Goal: Information Seeking & Learning: Learn about a topic

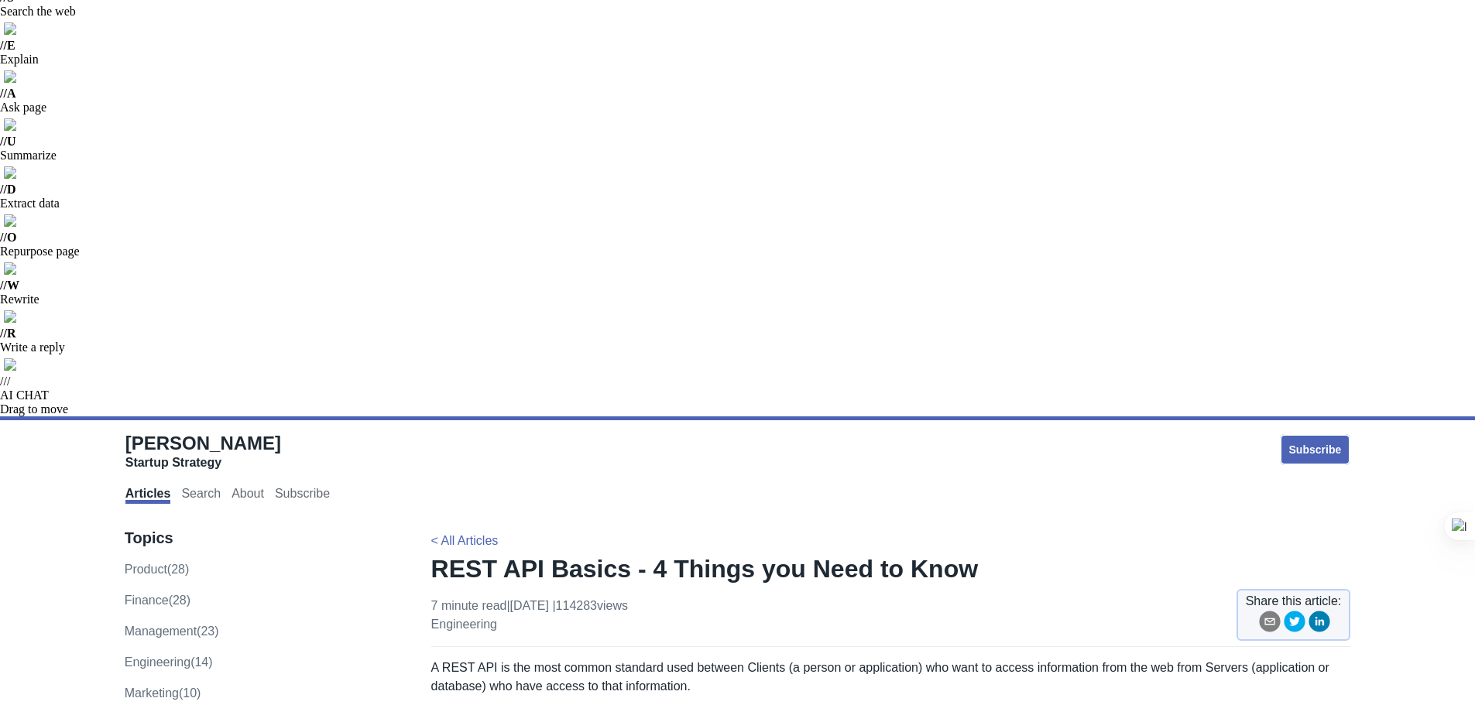
scroll to position [135, 0]
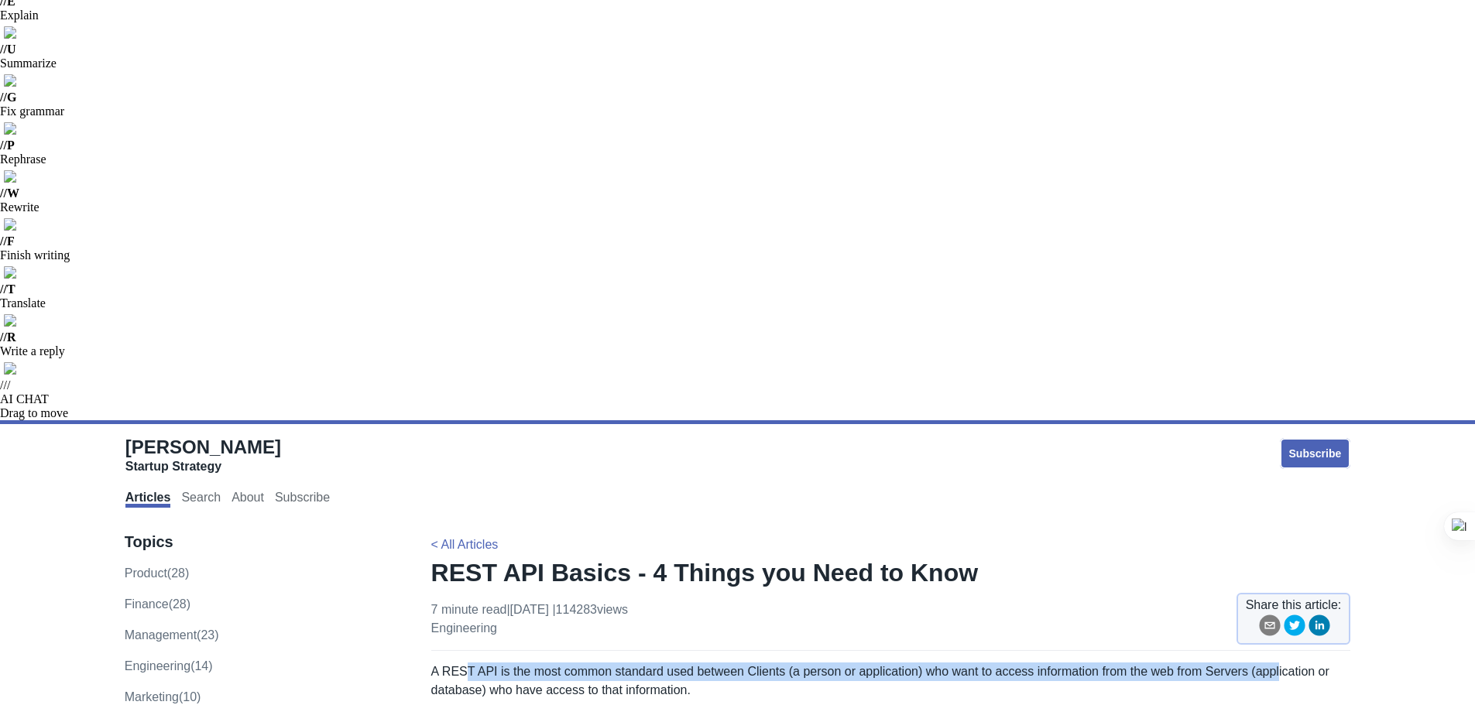
drag, startPoint x: 466, startPoint y: 114, endPoint x: 1273, endPoint y: 117, distance: 806.6
click at [1272, 663] on p "A REST API is the most common standard used between Clients (a person or applic…" at bounding box center [891, 681] width 920 height 37
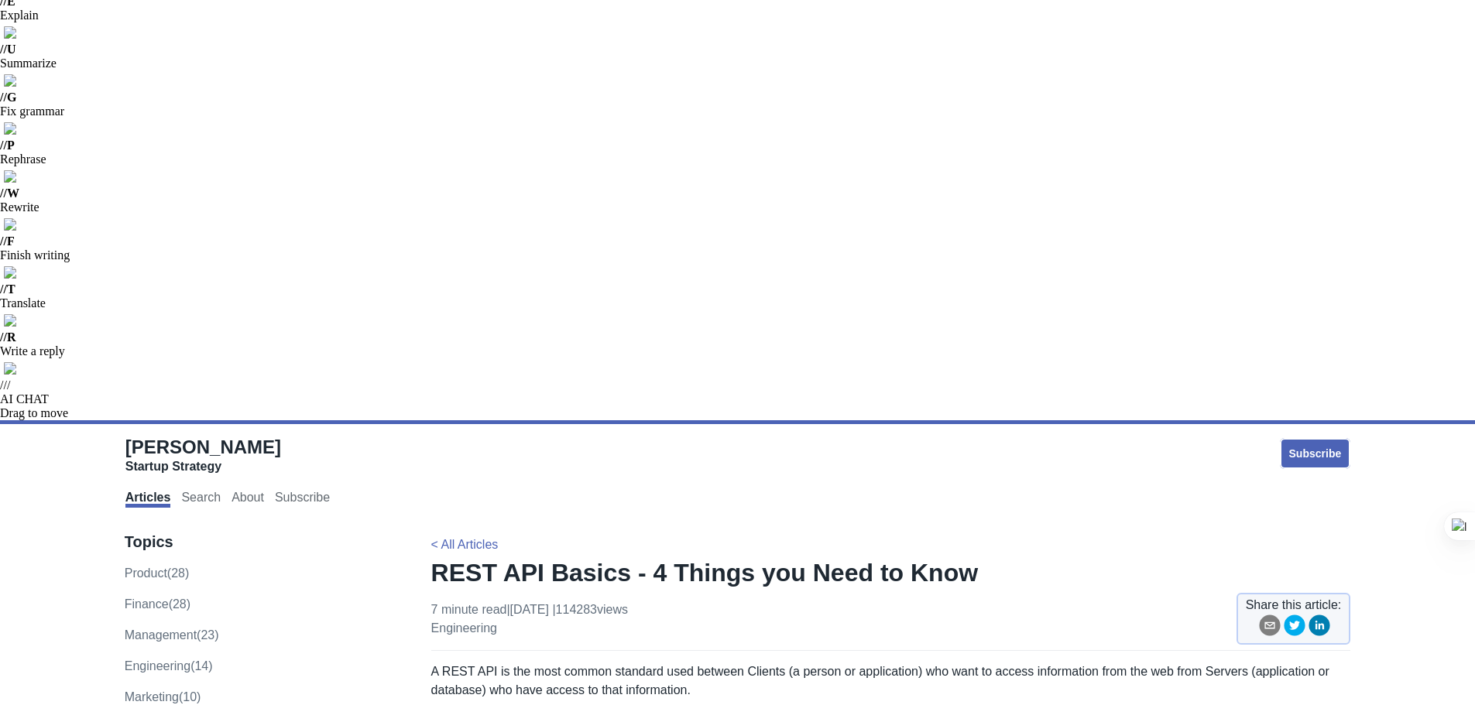
click at [1273, 663] on p "A REST API is the most common standard used between Clients (a person or applic…" at bounding box center [891, 681] width 920 height 37
drag, startPoint x: 1098, startPoint y: 110, endPoint x: 1176, endPoint y: 132, distance: 81.1
click at [1176, 663] on p "A REST API is the most common standard used between Clients (a person or applic…" at bounding box center [891, 681] width 920 height 37
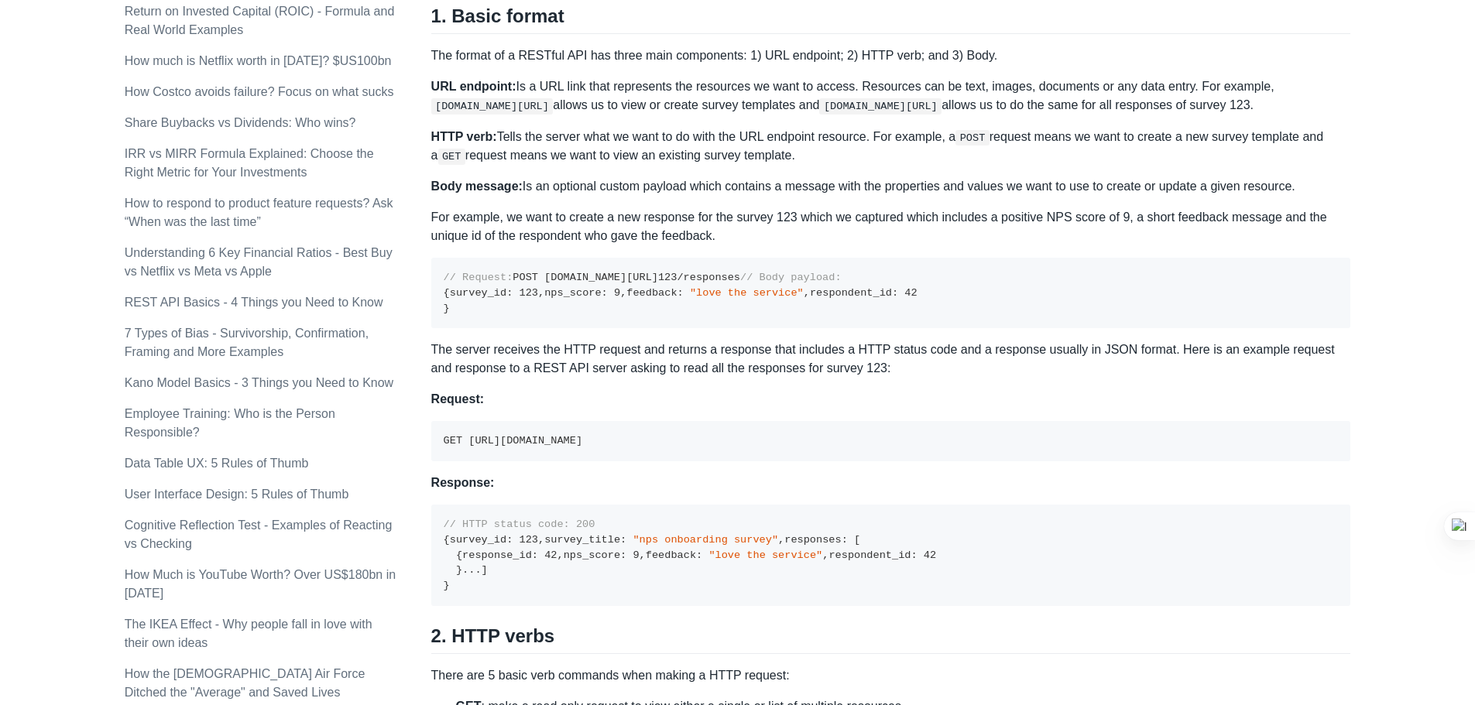
scroll to position [1374, 0]
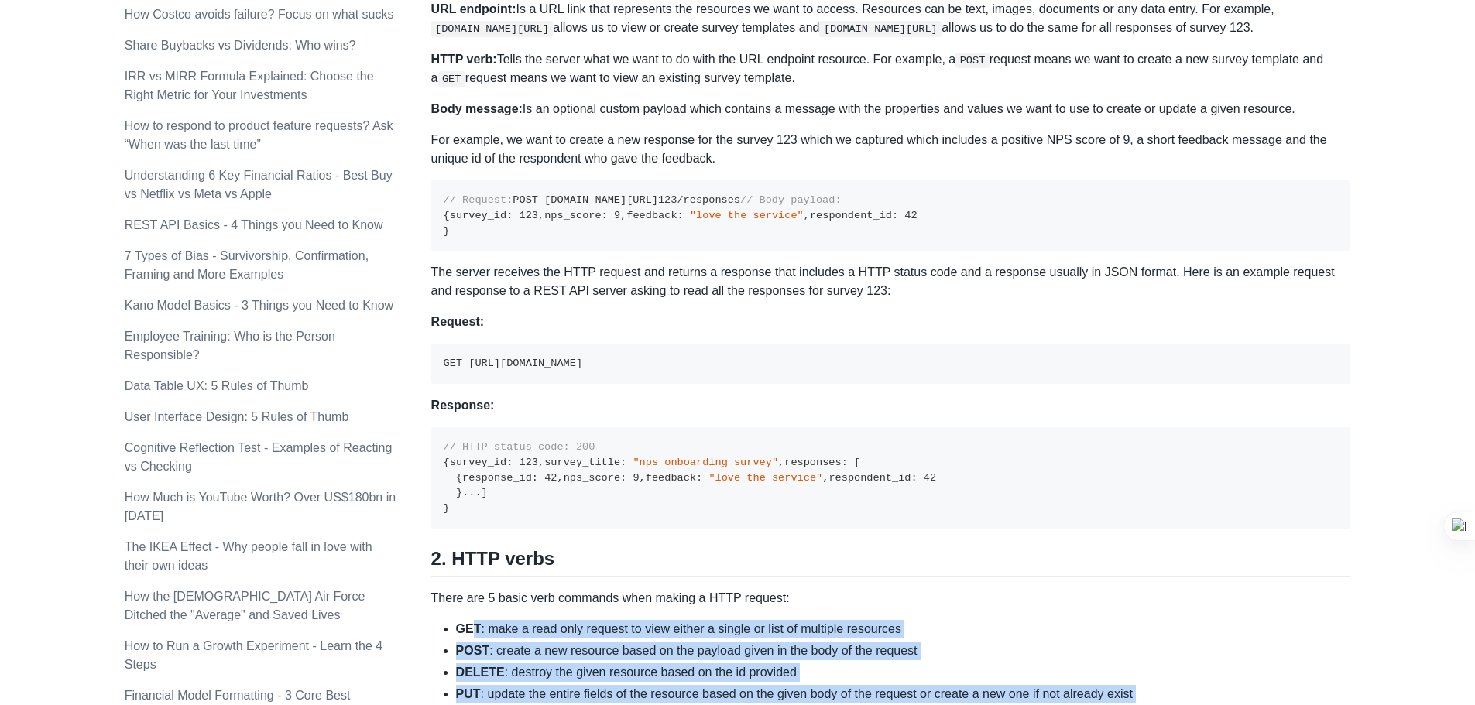
drag, startPoint x: 469, startPoint y: 307, endPoint x: 683, endPoint y: 397, distance: 231.8
click at [682, 620] on ul "GET : make a read only request to view either a single or list of multiple reso…" at bounding box center [891, 672] width 920 height 105
click at [683, 704] on li "PATCH : update only the fields of the resource if it exists" at bounding box center [903, 716] width 895 height 19
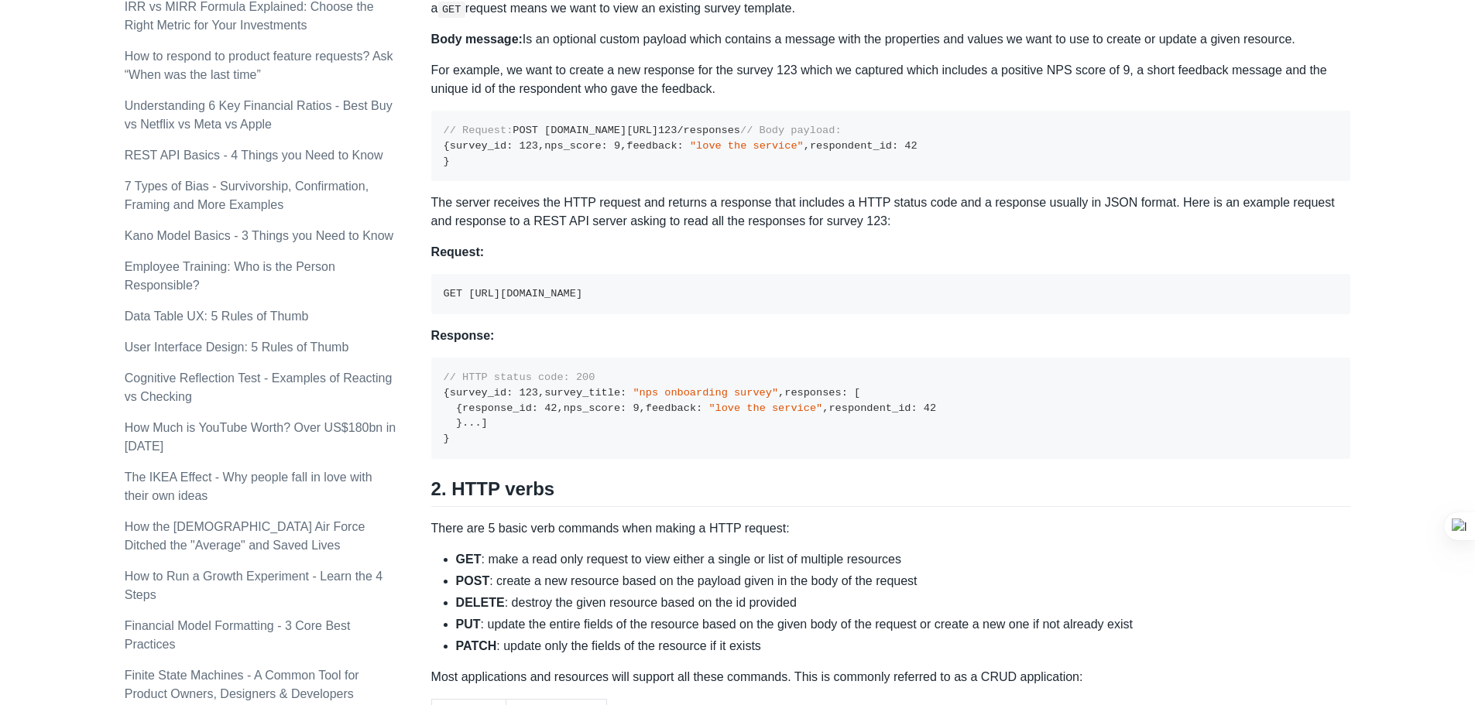
scroll to position [1606, 0]
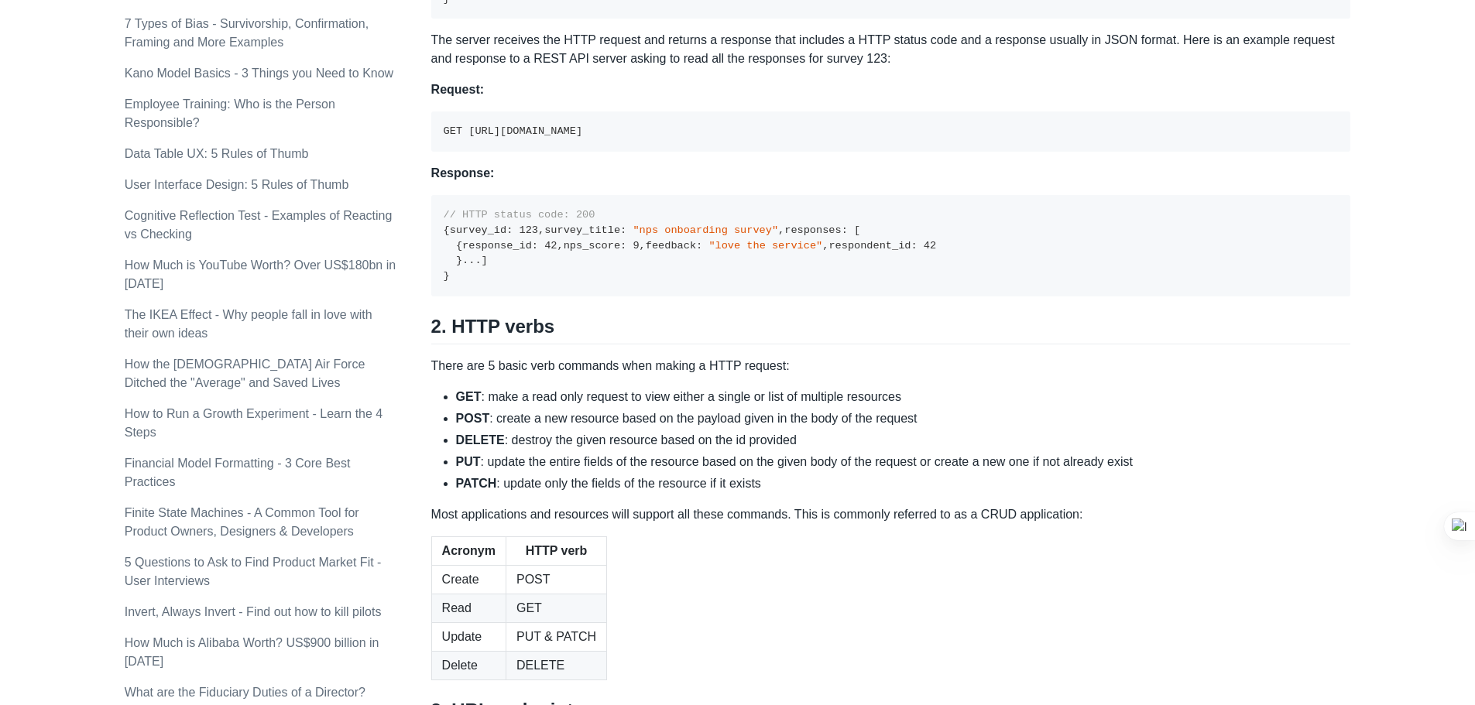
drag, startPoint x: 451, startPoint y: 432, endPoint x: 674, endPoint y: 485, distance: 230.0
click at [666, 483] on div "A REST API is the most common standard used between Clients (a person or applic…" at bounding box center [891, 352] width 920 height 2320
drag, startPoint x: 461, startPoint y: 438, endPoint x: 669, endPoint y: 471, distance: 210.9
click at [667, 470] on div "A REST API is the most common standard used between Clients (a person or applic…" at bounding box center [891, 352] width 920 height 2320
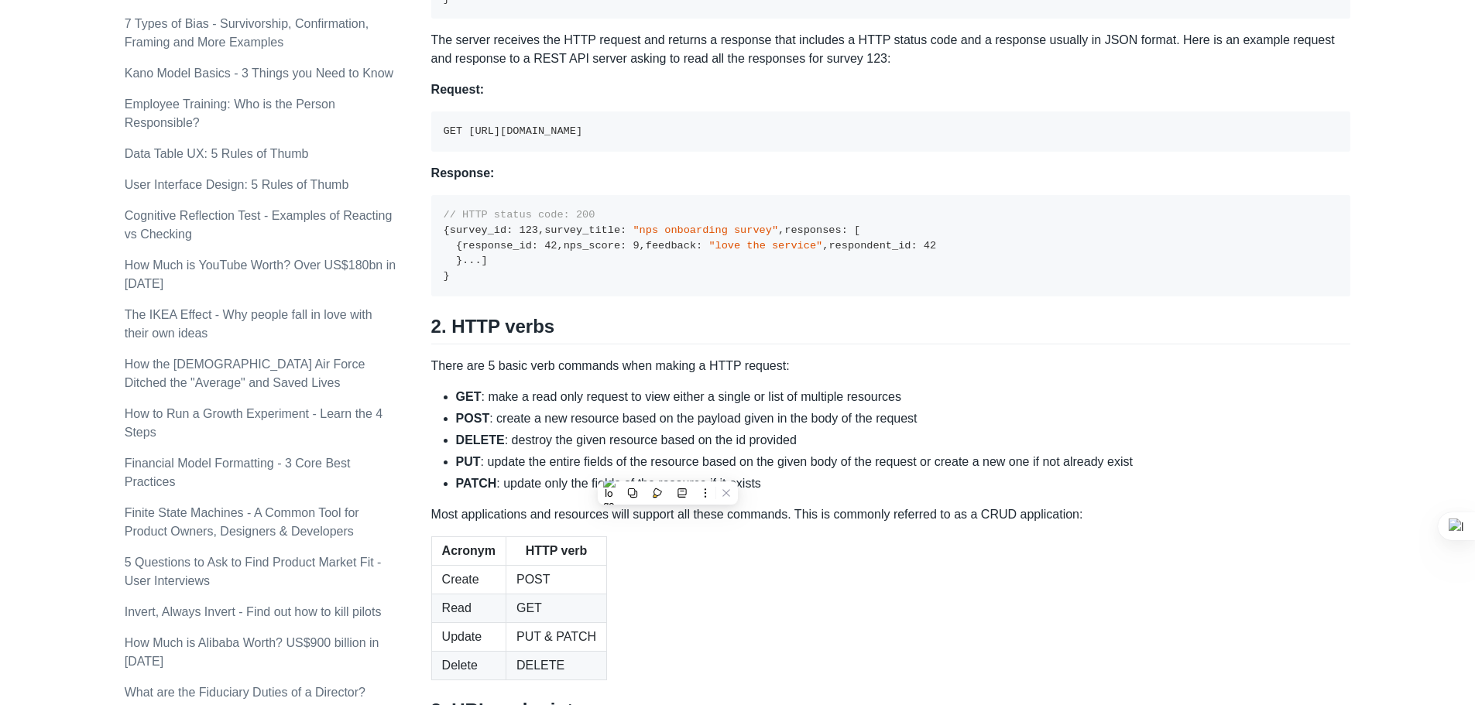
click at [669, 471] on div "A REST API is the most common standard used between Clients (a person or applic…" at bounding box center [891, 352] width 920 height 2320
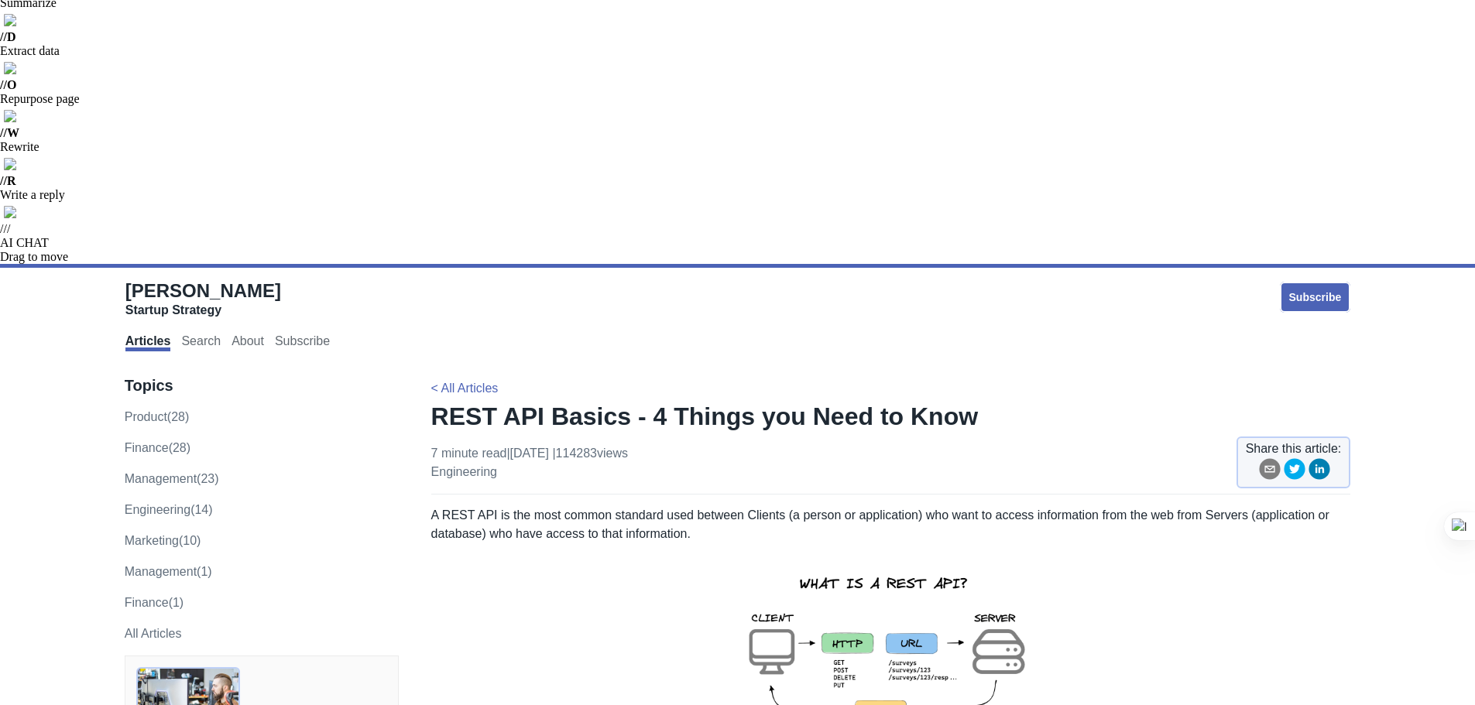
scroll to position [290, 0]
